Goal: Check status: Check status

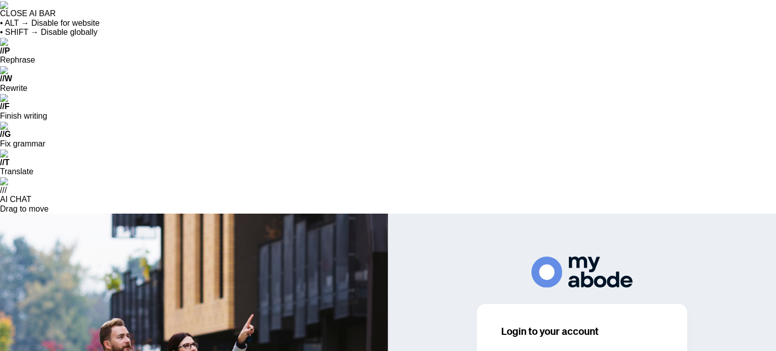
type input "*"
type input "**********"
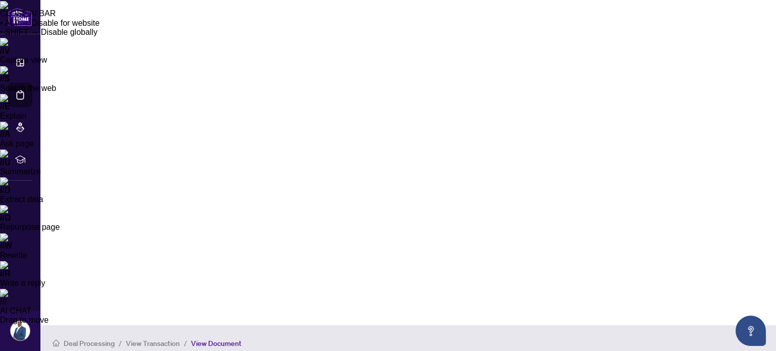
scroll to position [242, 0]
